Goal: Find specific page/section: Find specific page/section

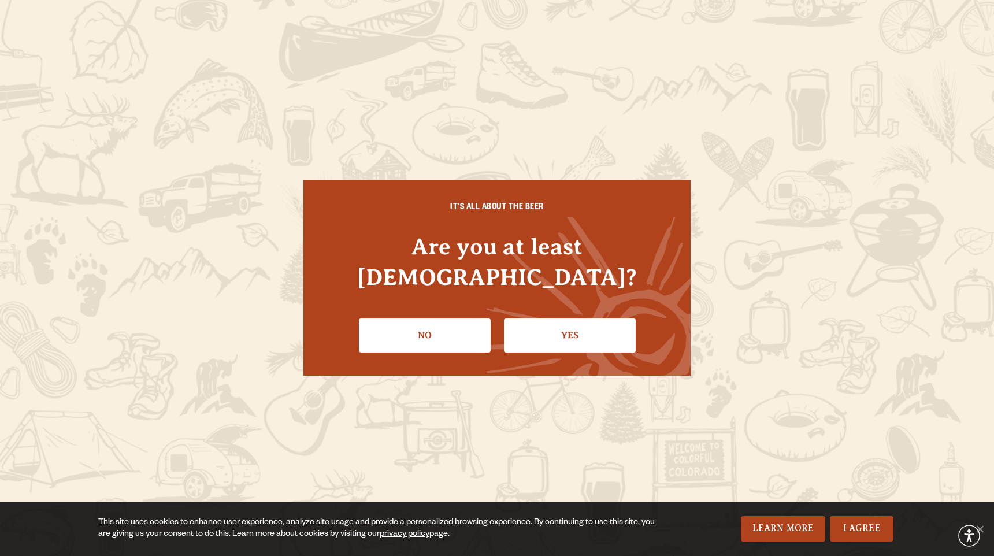
click at [539, 347] on div "IT'S ALL ABOUT THE BEER Are you at least [DEMOGRAPHIC_DATA]? No Yes" at bounding box center [496, 277] width 387 height 195
click at [540, 334] on link "Yes" at bounding box center [570, 335] width 132 height 34
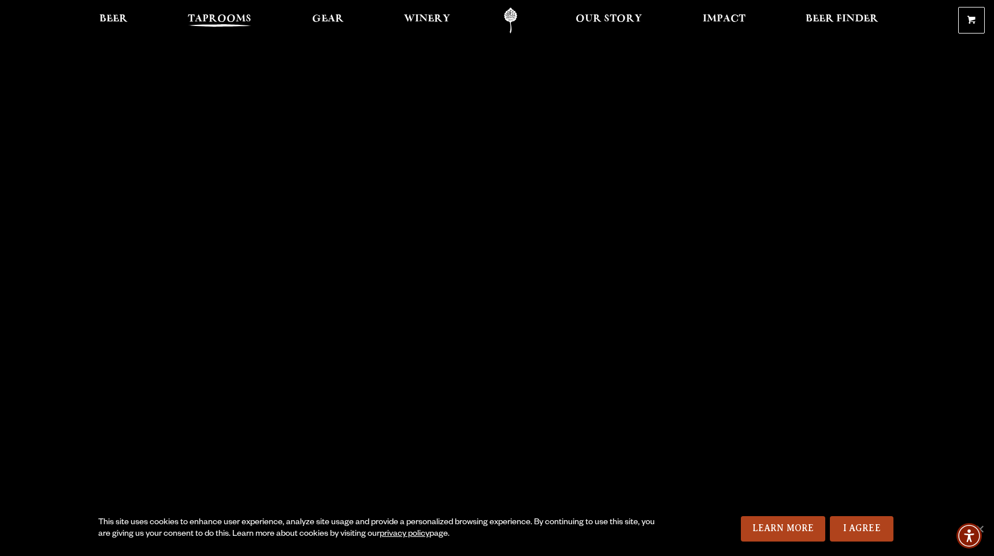
click at [210, 23] on span "Taprooms" at bounding box center [220, 18] width 64 height 9
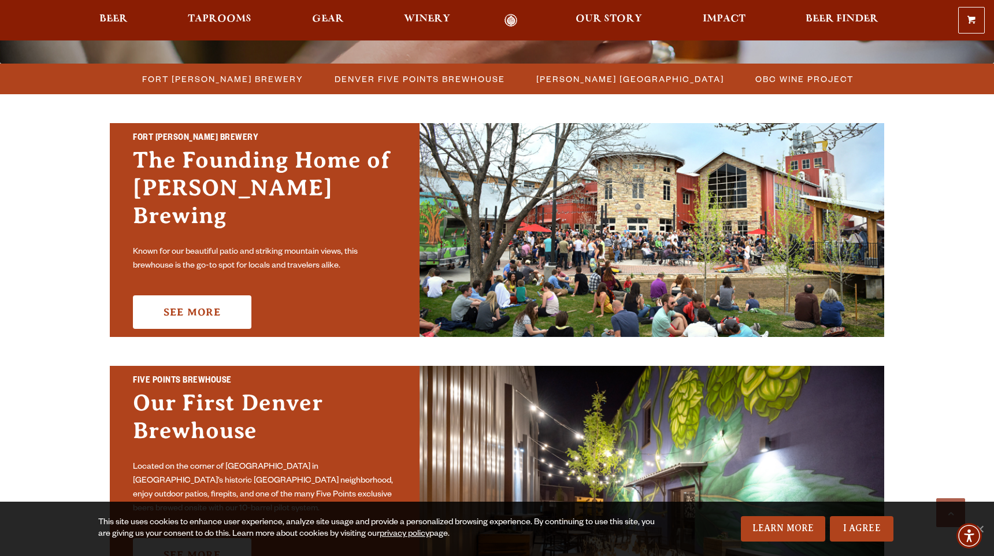
scroll to position [309, 0]
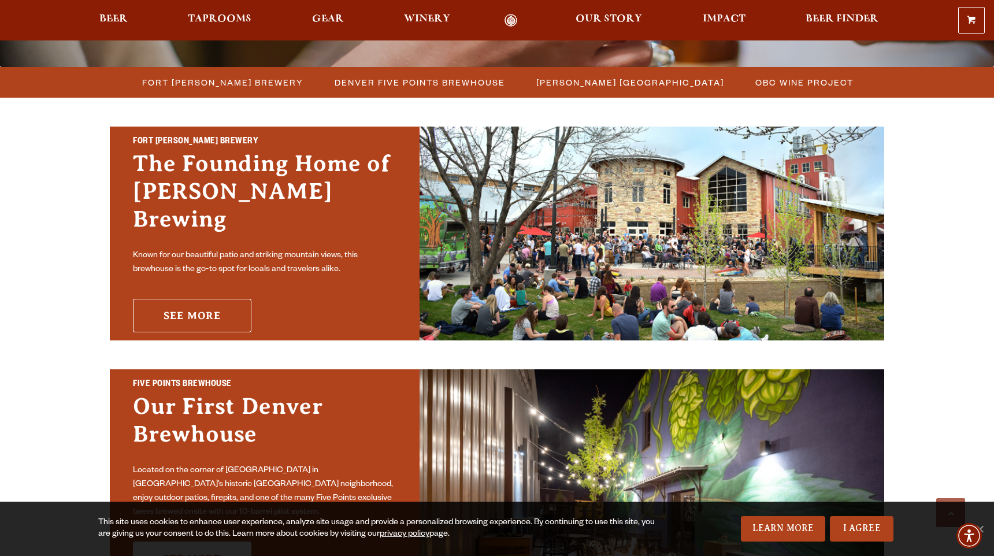
click at [216, 315] on link "See More" at bounding box center [192, 316] width 118 height 34
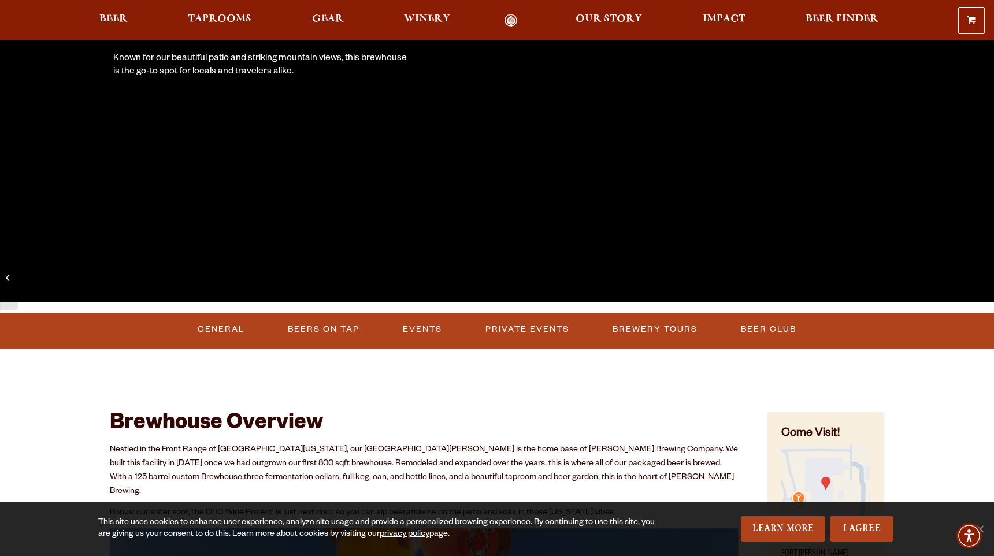
scroll to position [259, 0]
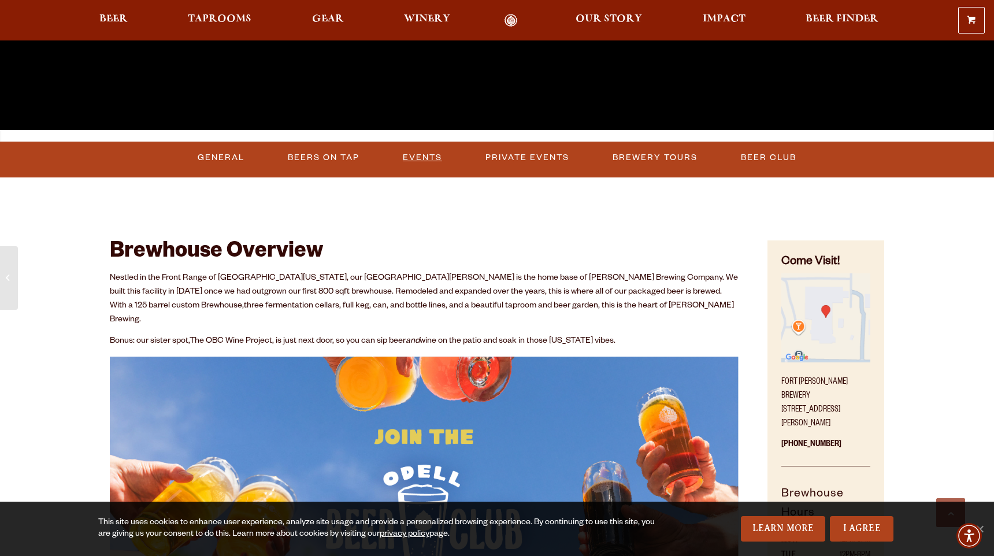
click at [429, 161] on link "Events" at bounding box center [422, 157] width 49 height 27
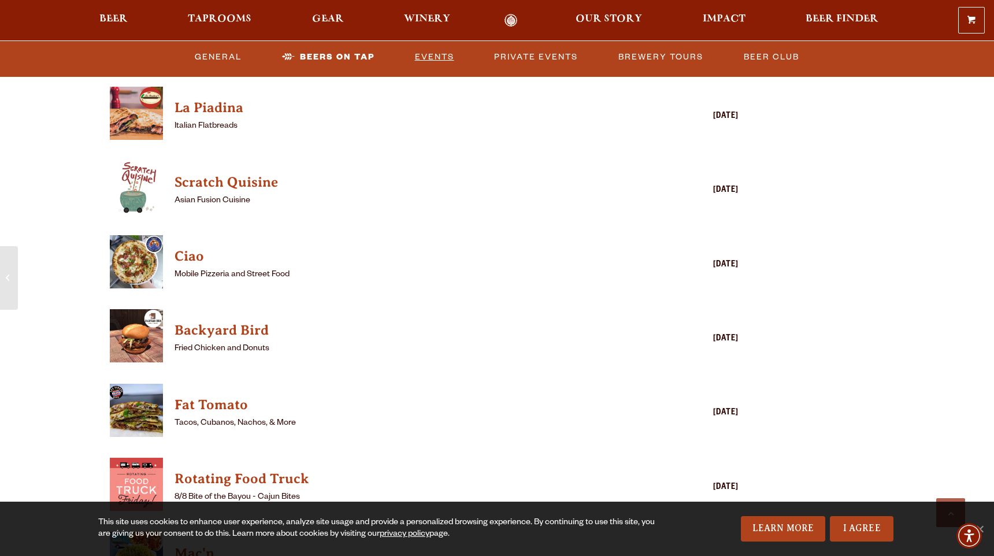
scroll to position [2835, 0]
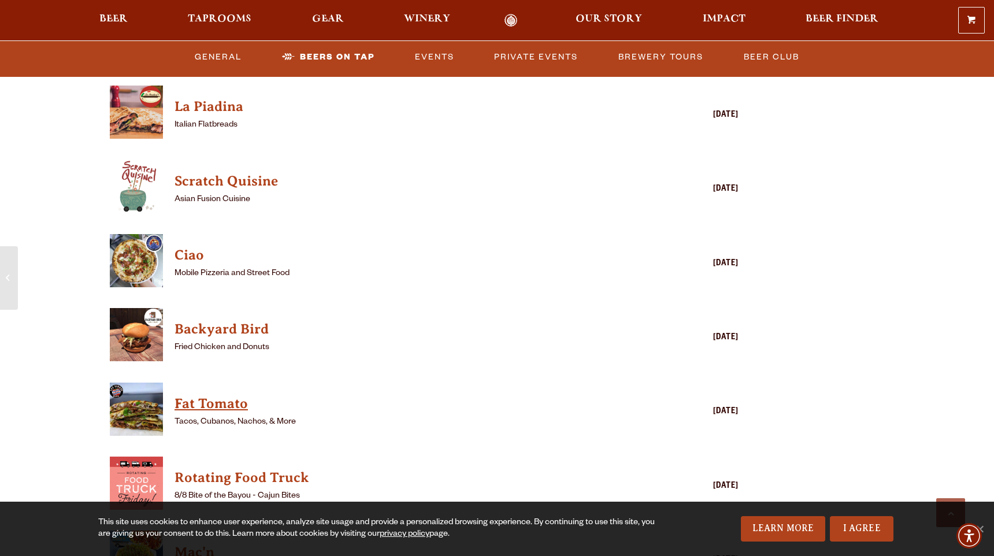
click at [214, 395] on h4 "Fat Tomato" at bounding box center [407, 404] width 466 height 18
